Goal: Entertainment & Leisure: Consume media (video, audio)

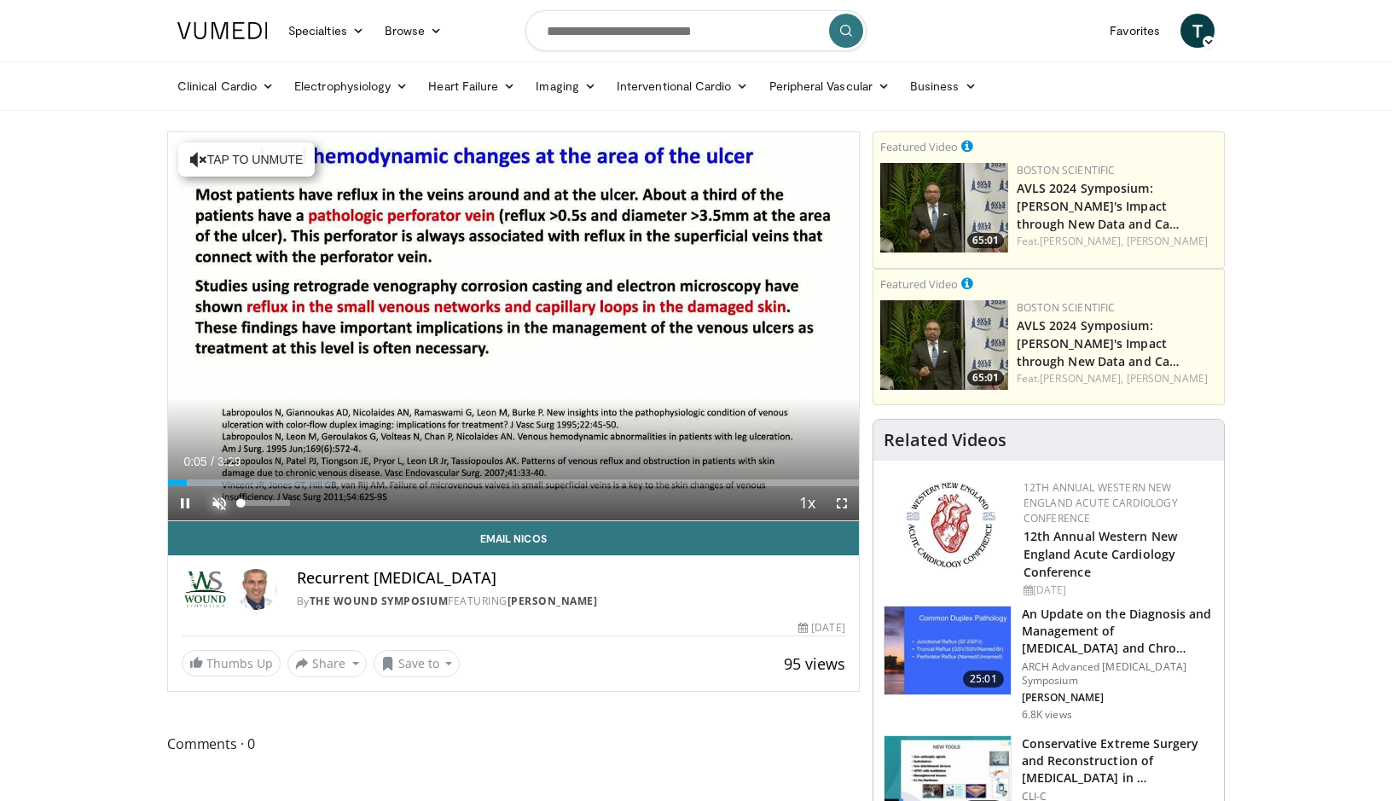
click at [219, 503] on span "Video Player" at bounding box center [219, 503] width 34 height 34
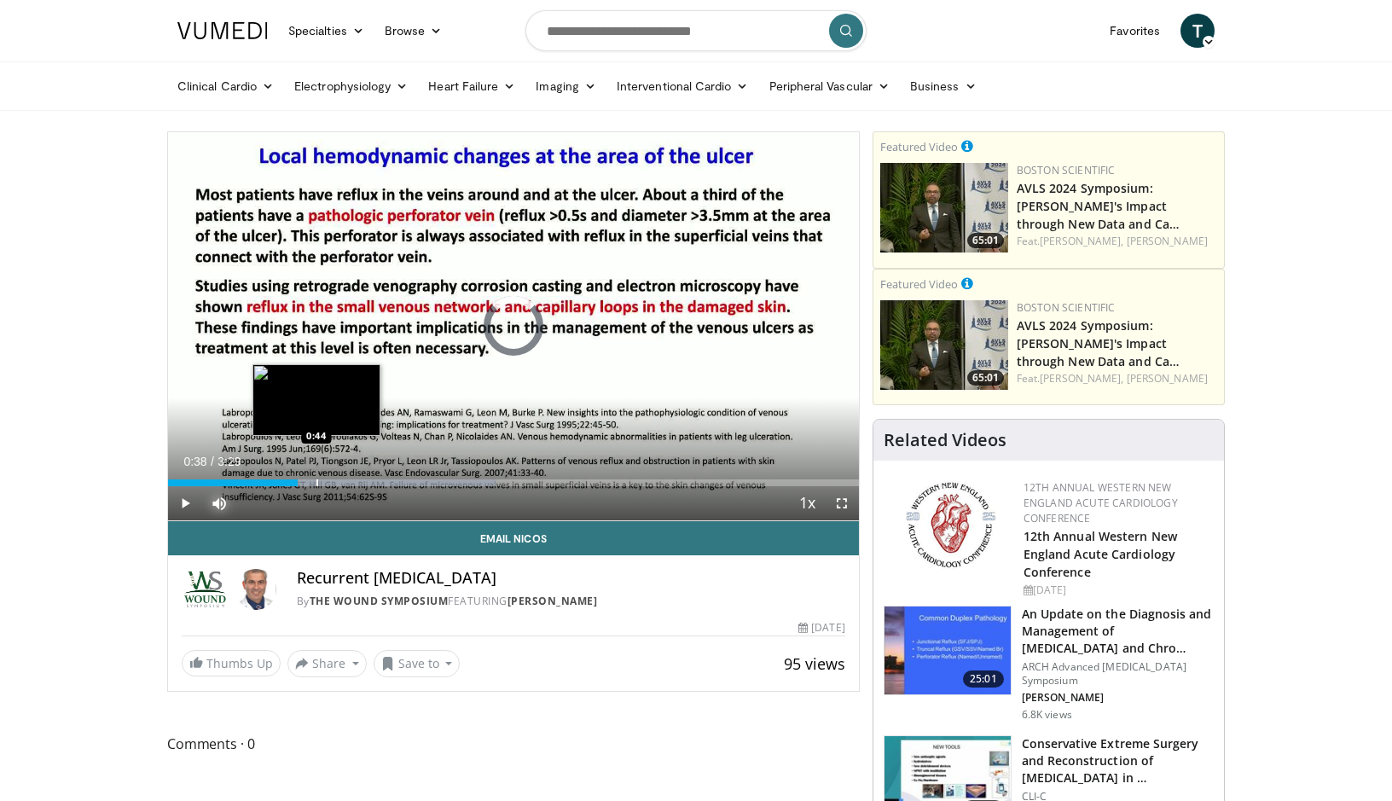
click at [317, 480] on div "Progress Bar" at bounding box center [318, 482] width 2 height 7
click at [336, 478] on div "Loaded : 52.18% 0:45 0:50" at bounding box center [513, 478] width 691 height 16
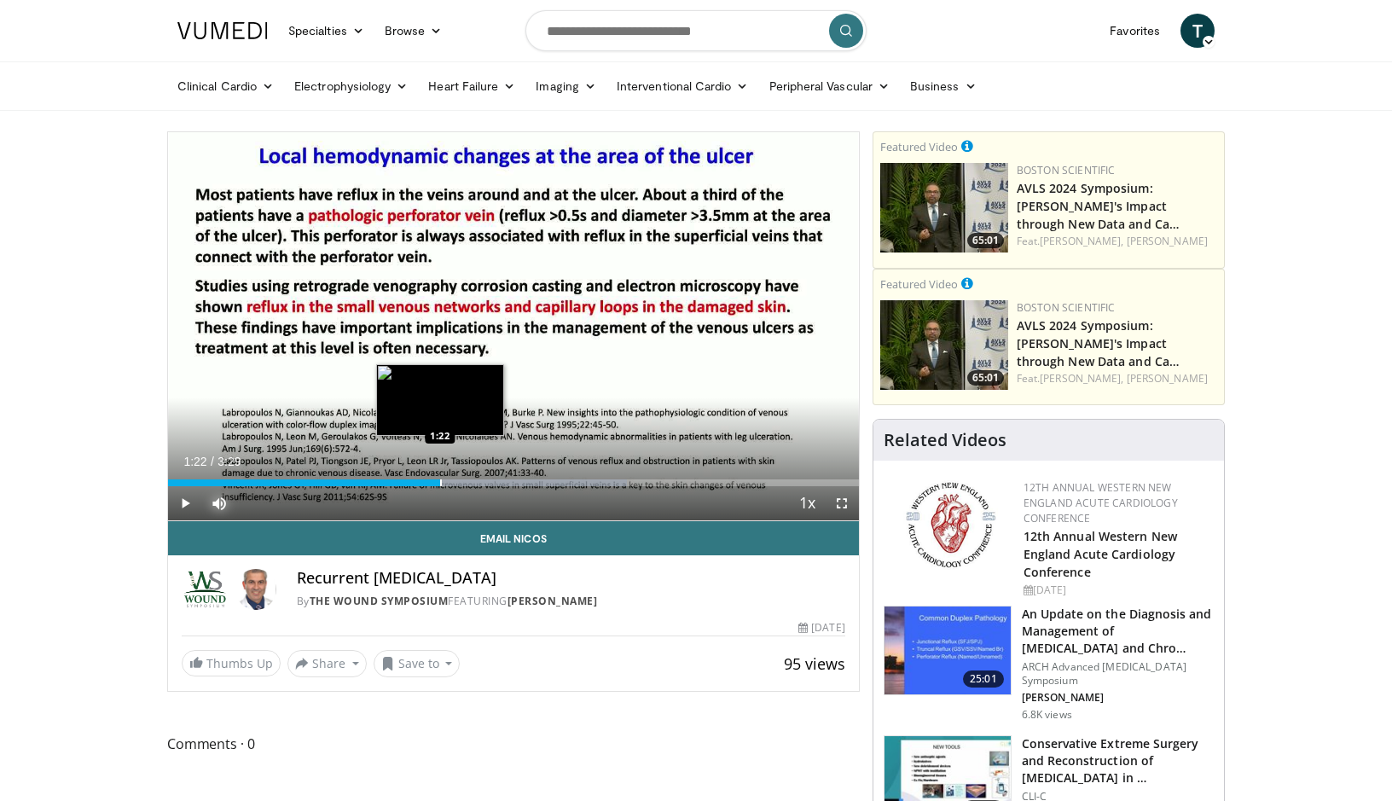
click at [440, 482] on div "Loaded : 66.42% 1:17 1:22" at bounding box center [513, 482] width 691 height 7
click at [460, 483] on div "Progress Bar" at bounding box center [461, 482] width 2 height 7
click at [471, 482] on div "Progress Bar" at bounding box center [470, 482] width 2 height 7
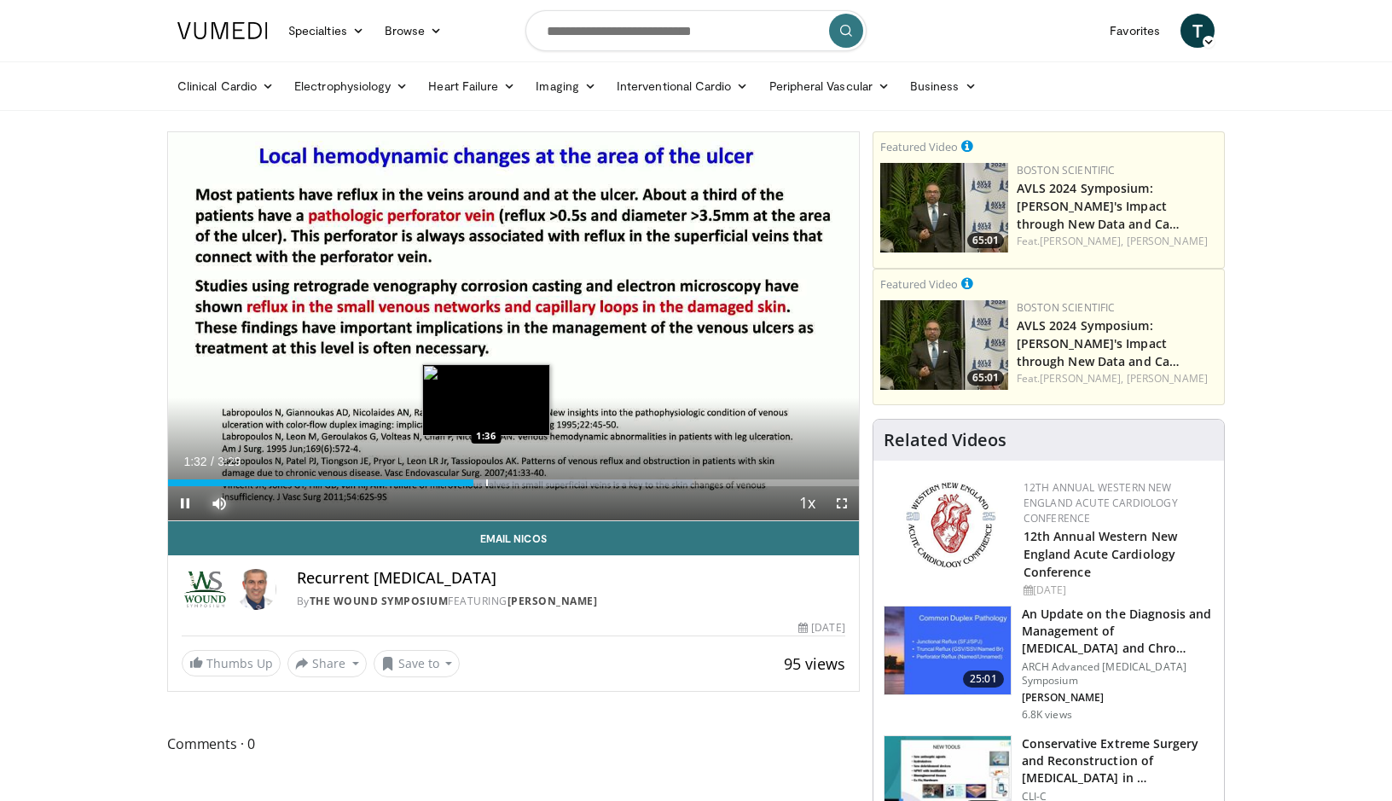
click at [487, 482] on div "Progress Bar" at bounding box center [487, 482] width 2 height 7
drag, startPoint x: 508, startPoint y: 481, endPoint x: 523, endPoint y: 479, distance: 15.6
click at [508, 481] on div "Progress Bar" at bounding box center [509, 482] width 2 height 7
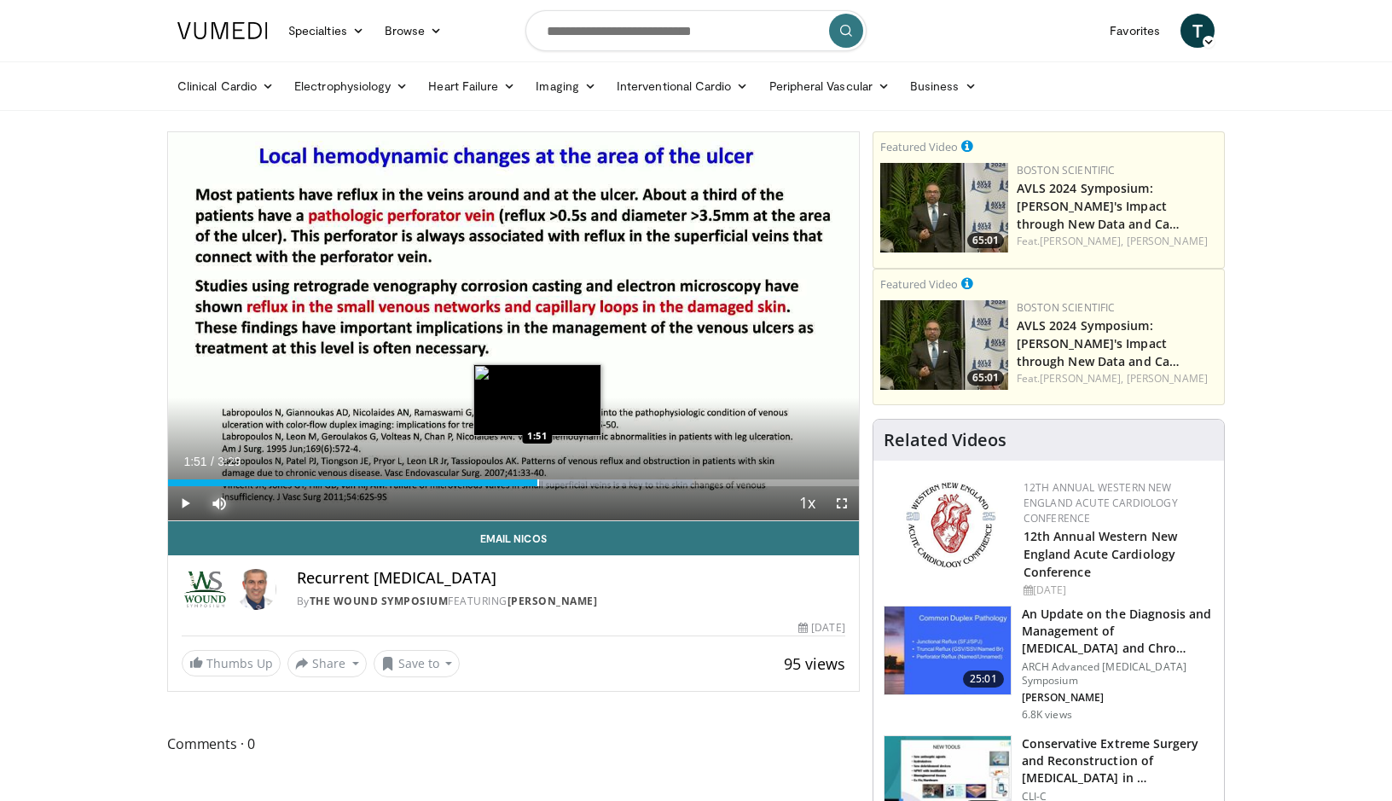
click at [538, 480] on div "Progress Bar" at bounding box center [538, 482] width 2 height 7
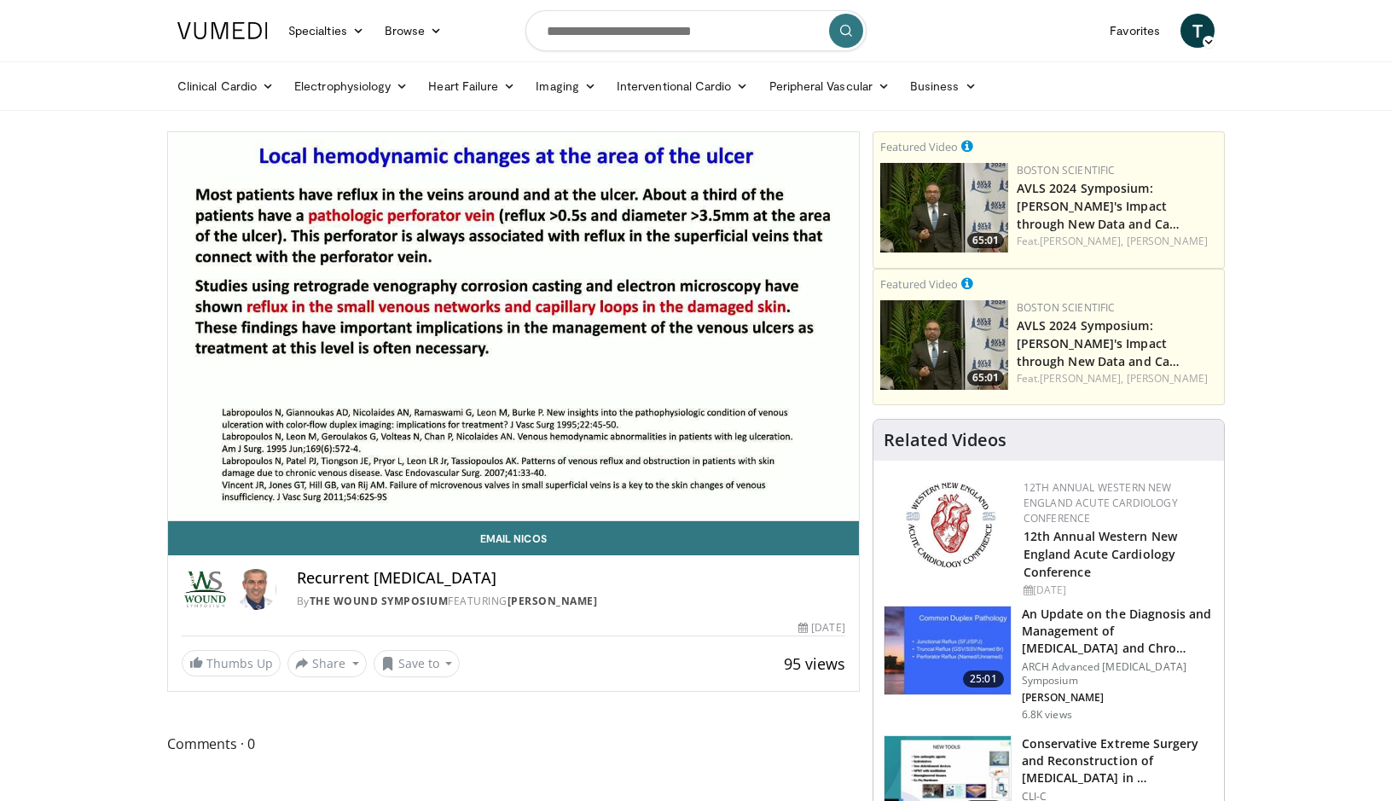
click at [569, 484] on div "10 seconds Tap to unmute" at bounding box center [513, 326] width 691 height 388
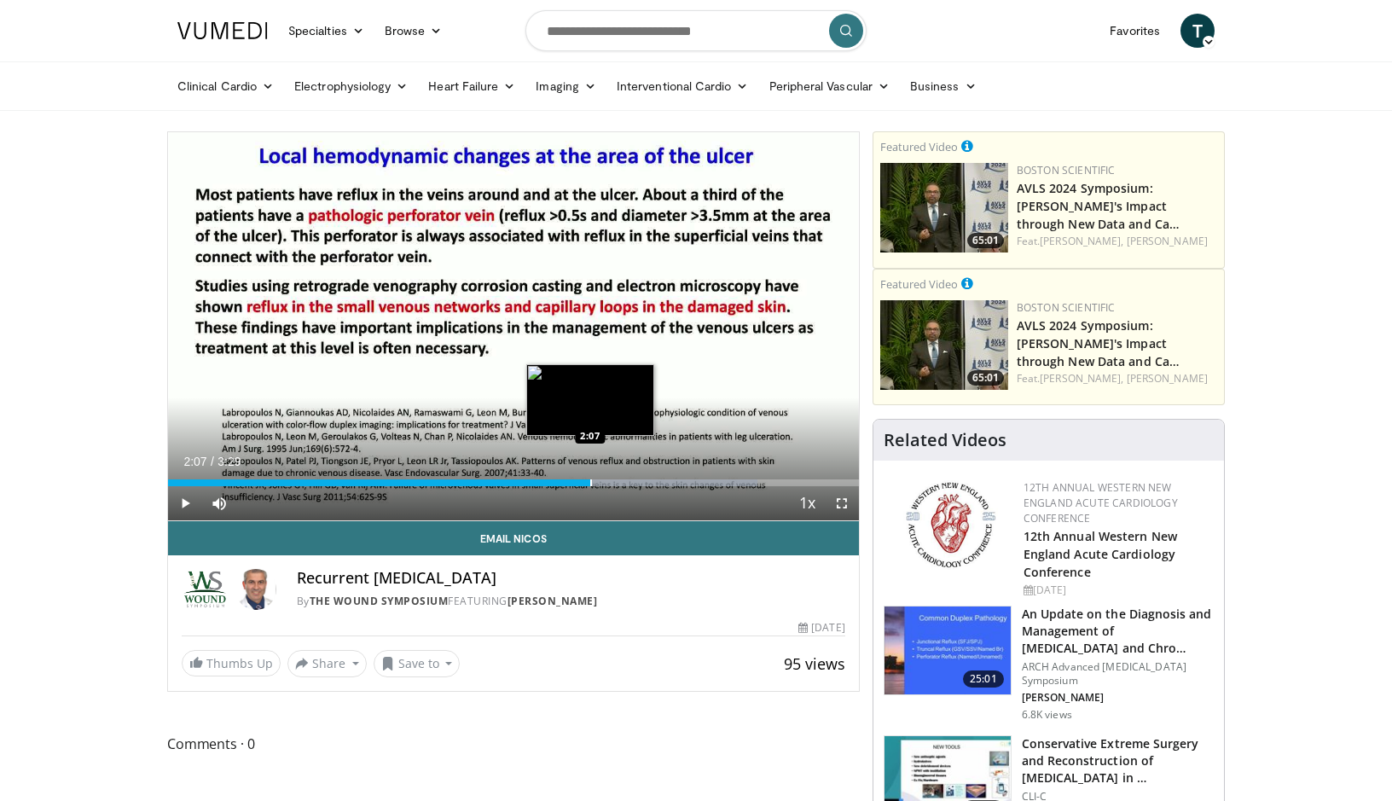
click at [590, 482] on div "Progress Bar" at bounding box center [591, 482] width 2 height 7
click at [177, 499] on span "Video Player" at bounding box center [185, 503] width 34 height 34
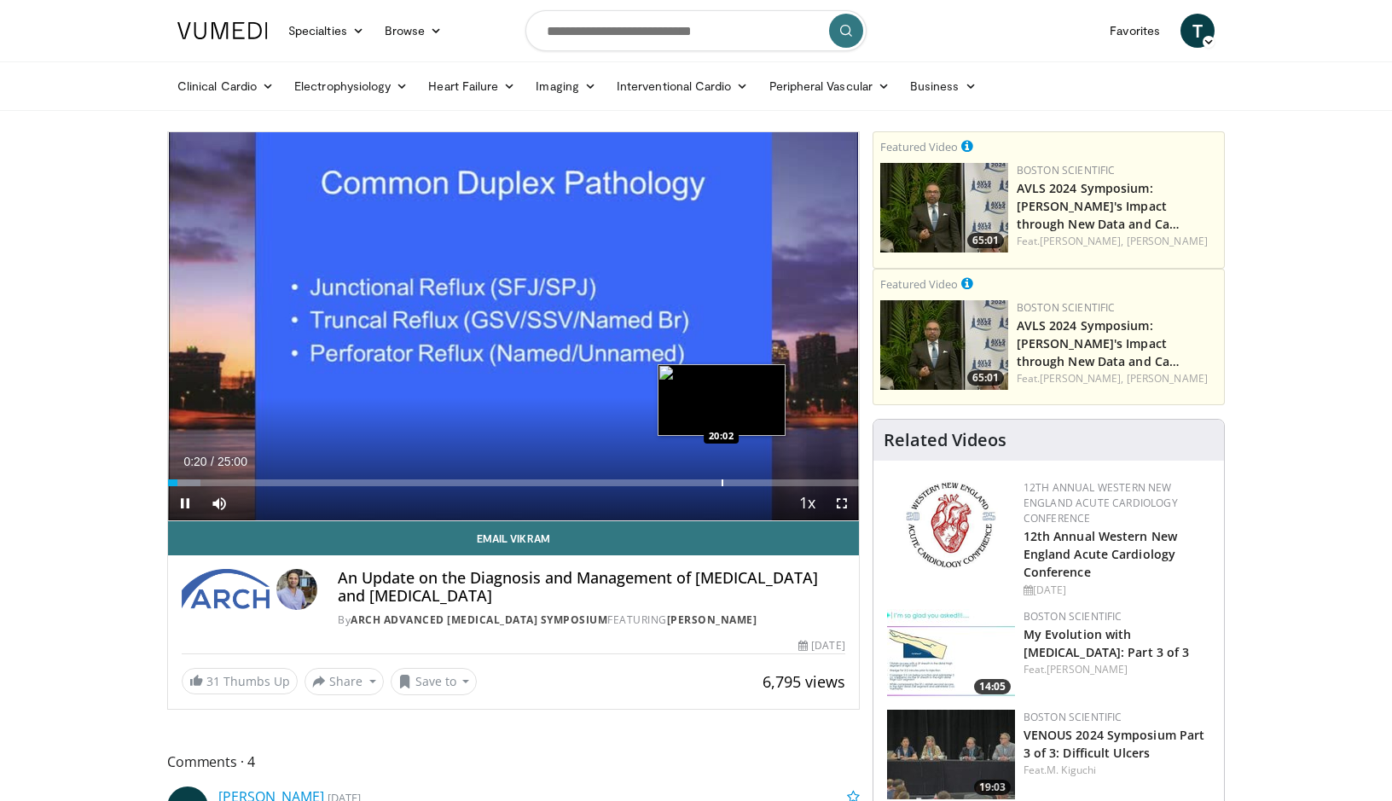
click at [722, 483] on div "Progress Bar" at bounding box center [723, 482] width 2 height 7
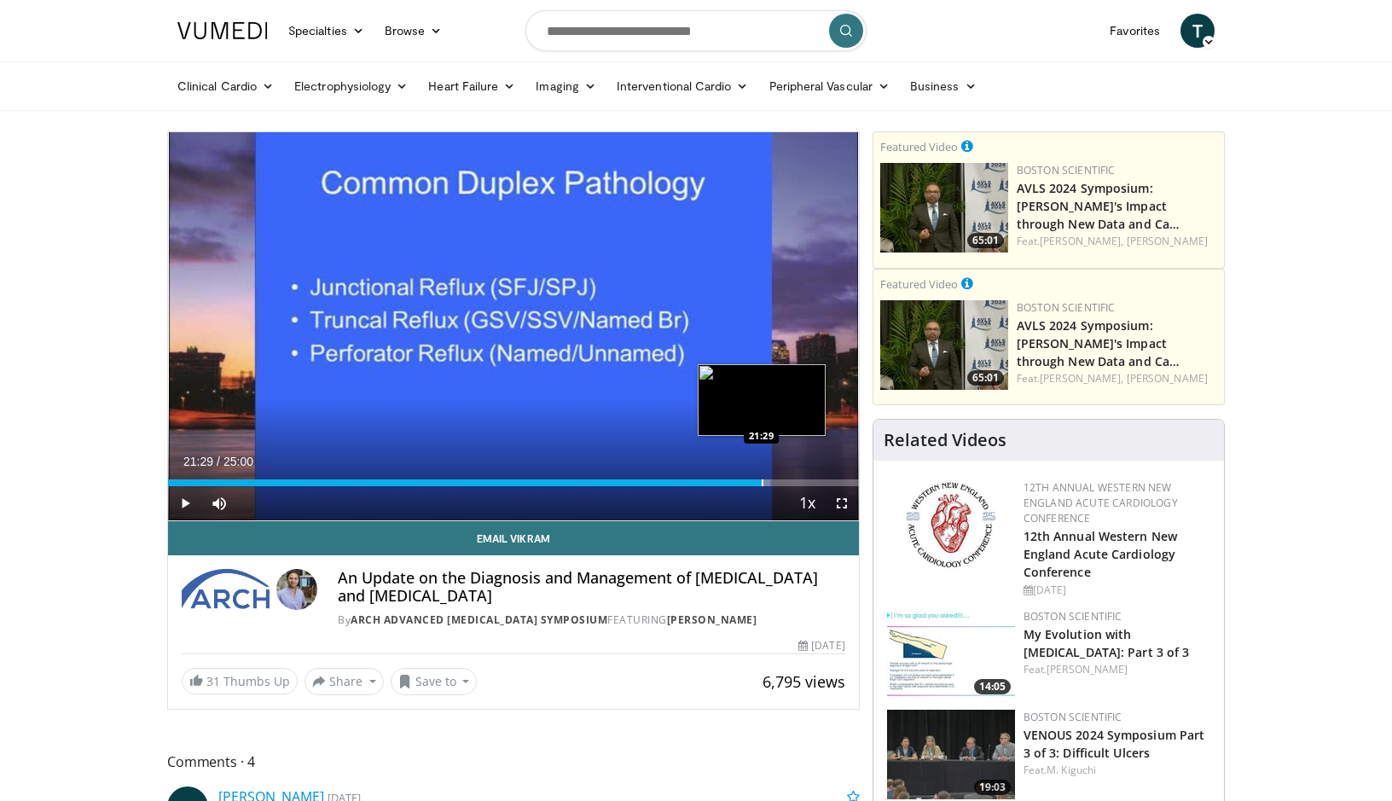
click at [762, 483] on div "Progress Bar" at bounding box center [763, 482] width 2 height 7
click at [779, 479] on div "Progress Bar" at bounding box center [779, 482] width 2 height 7
click at [799, 479] on div "Progress Bar" at bounding box center [800, 482] width 2 height 7
